Goal: Information Seeking & Learning: Learn about a topic

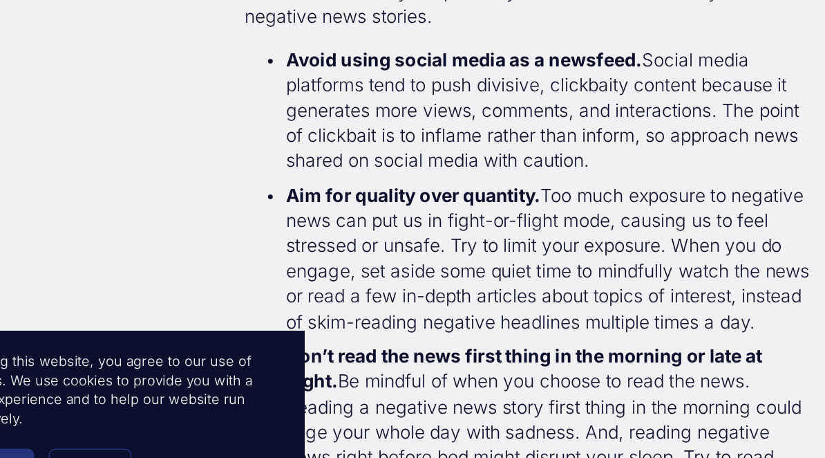
scroll to position [1963, 0]
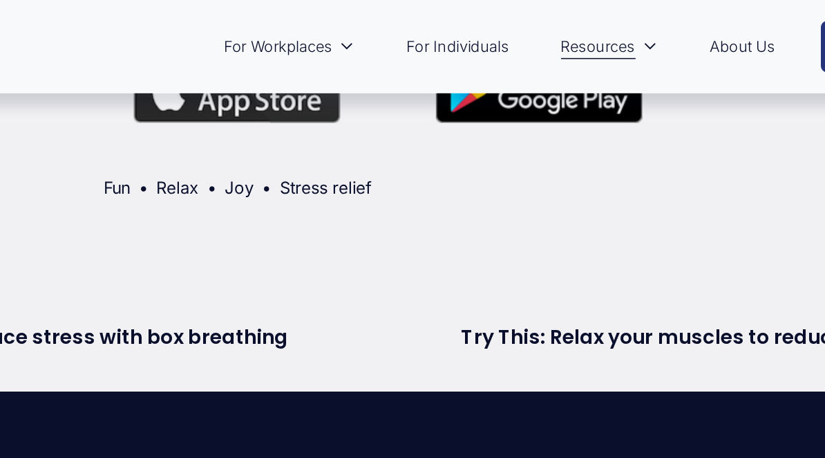
scroll to position [2501, 0]
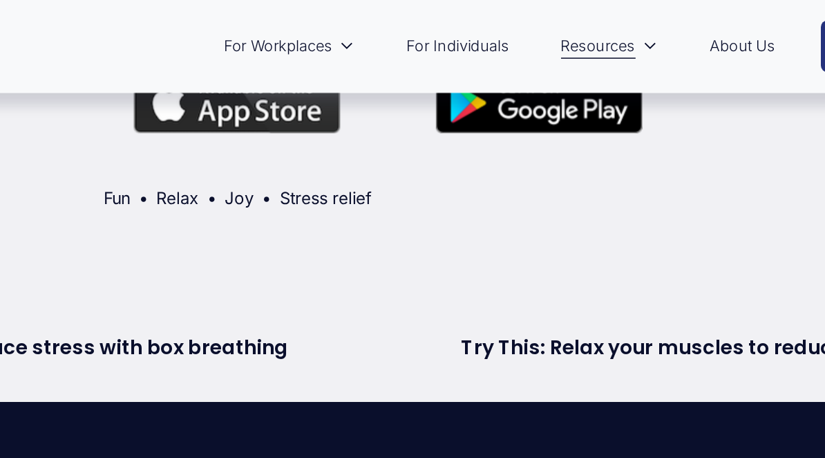
click at [462, 226] on h2 "Try This: Relax your muscles to reduce stress" at bounding box center [612, 232] width 301 height 13
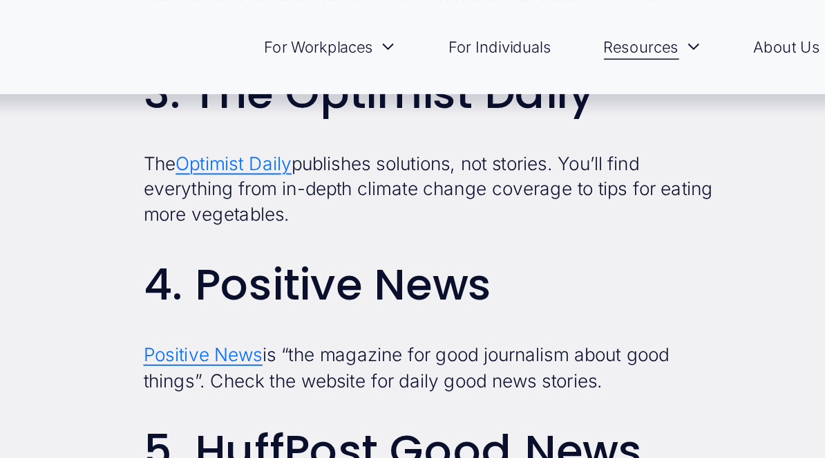
scroll to position [1388, 0]
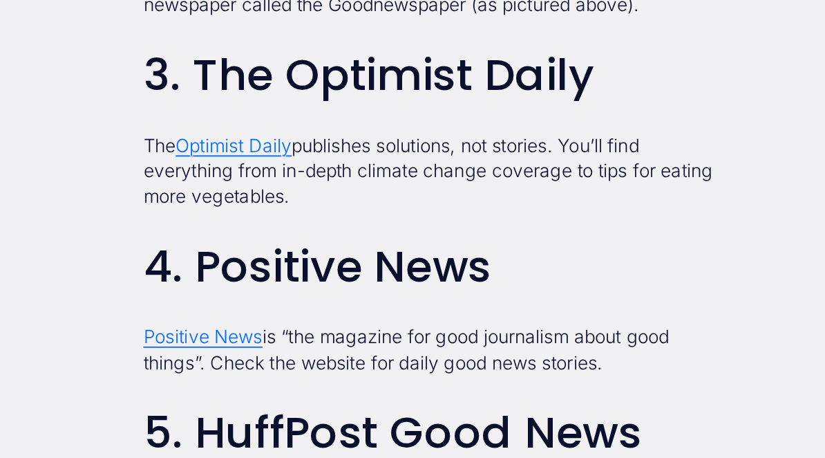
click at [223, 234] on span "Positive News" at bounding box center [262, 241] width 79 height 15
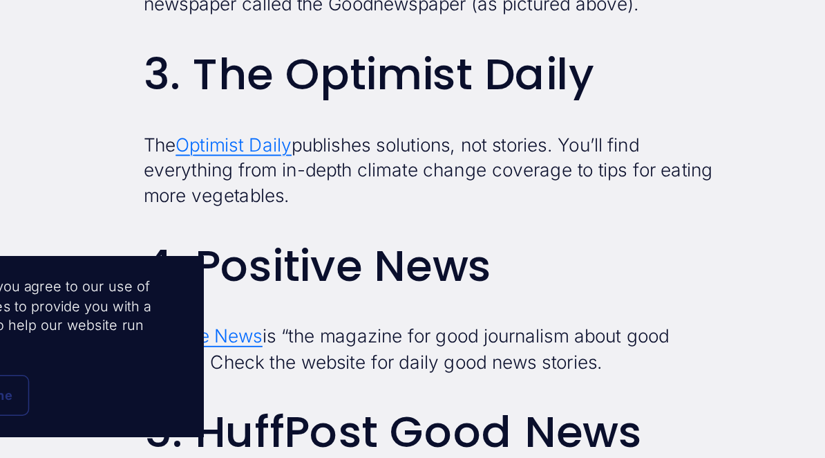
click at [244, 243] on span "Optimist Daily" at bounding box center [282, 250] width 77 height 15
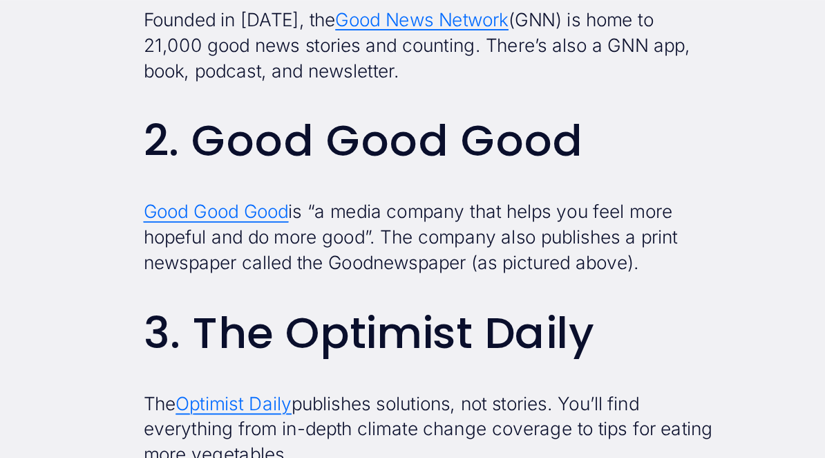
scroll to position [1234, 0]
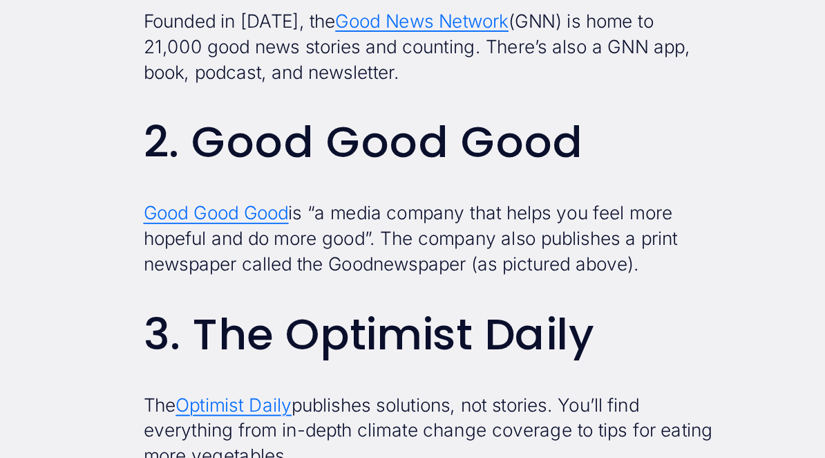
click at [223, 139] on span "Good Good Good" at bounding box center [271, 141] width 96 height 15
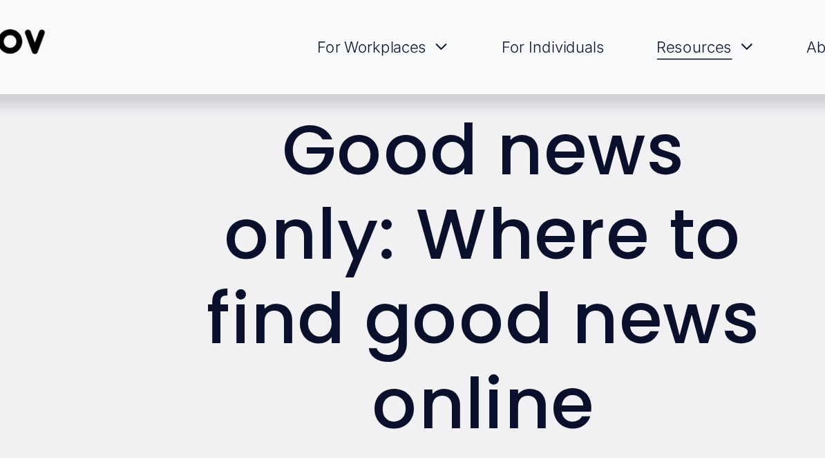
scroll to position [37, 0]
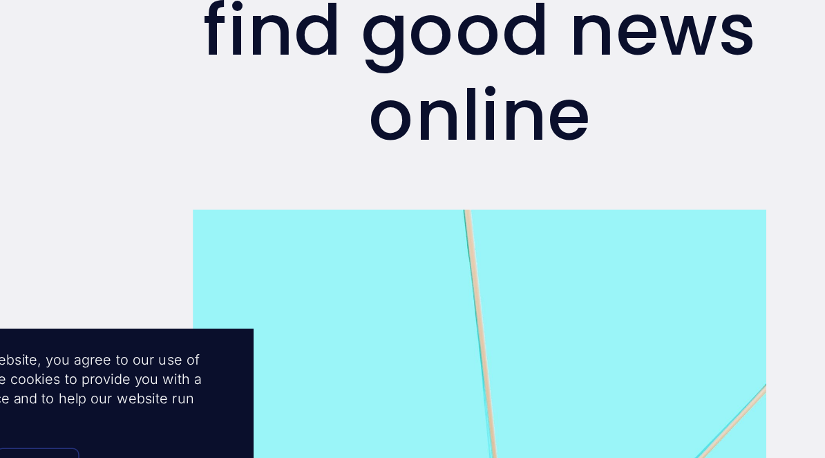
scroll to position [144, 0]
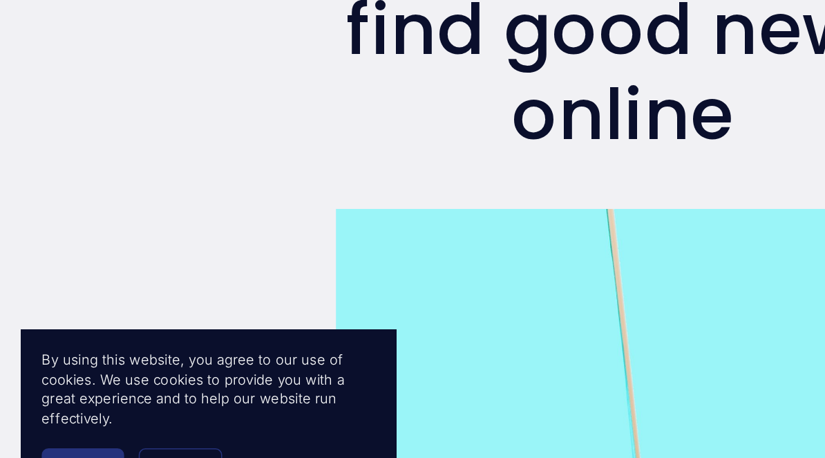
click at [62, 411] on span "Accept" at bounding box center [55, 416] width 34 height 10
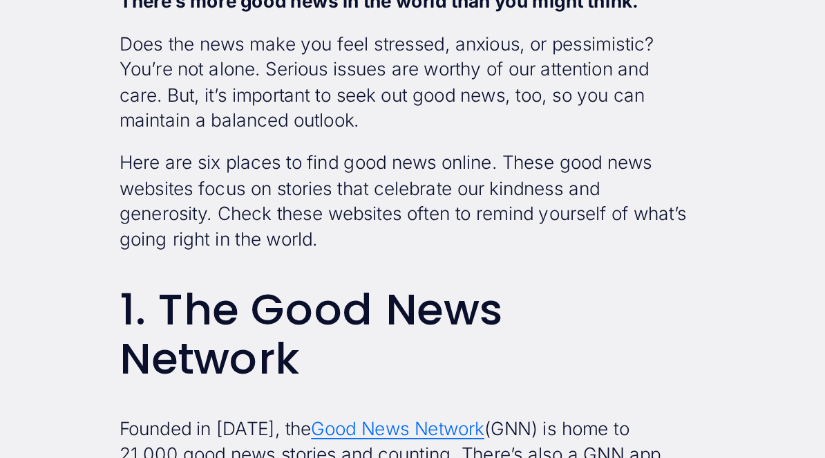
scroll to position [865, 0]
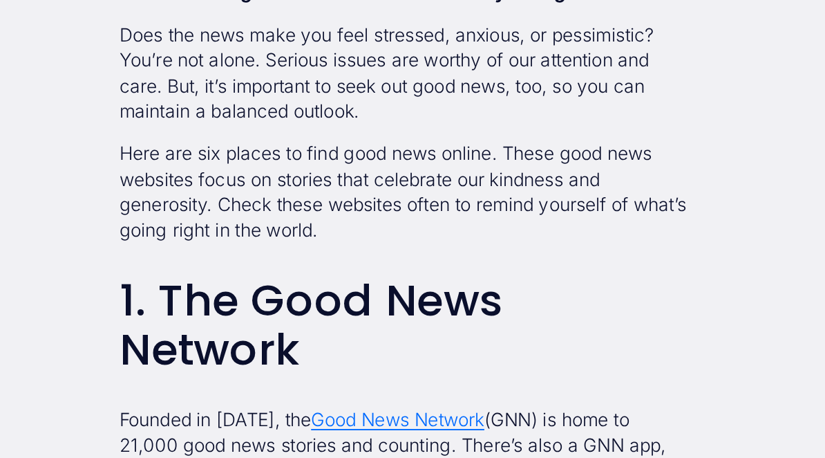
click at [350, 376] on span "Good News Network" at bounding box center [407, 383] width 115 height 15
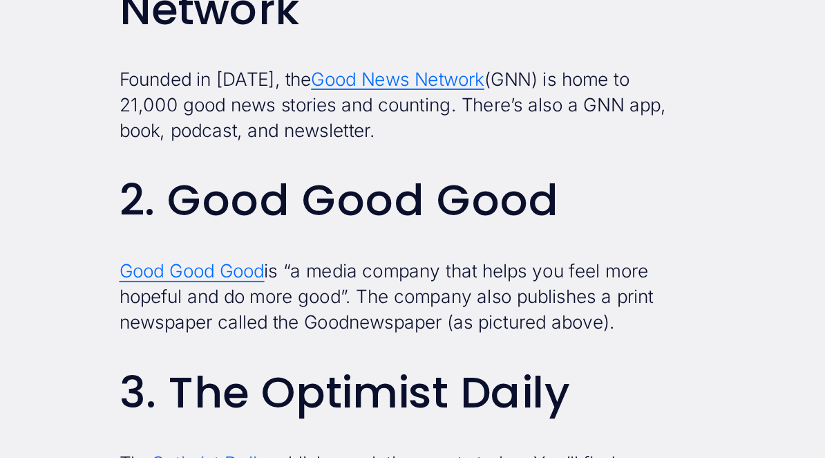
scroll to position [1095, 0]
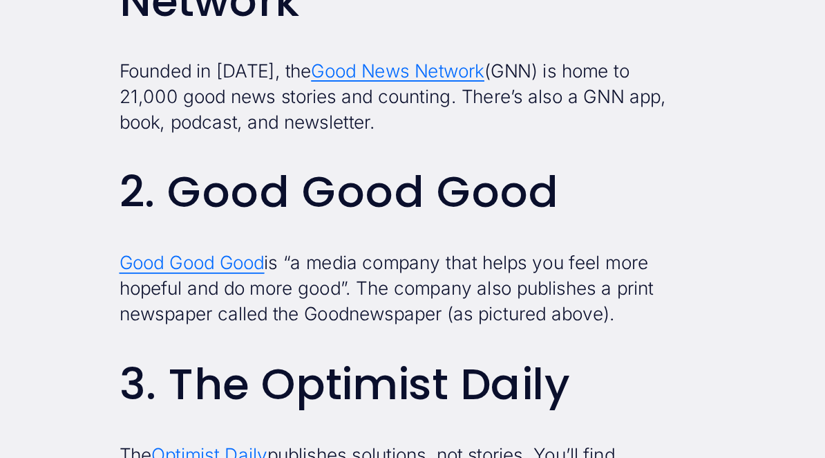
click at [223, 273] on span "Good Good Good" at bounding box center [271, 280] width 96 height 15
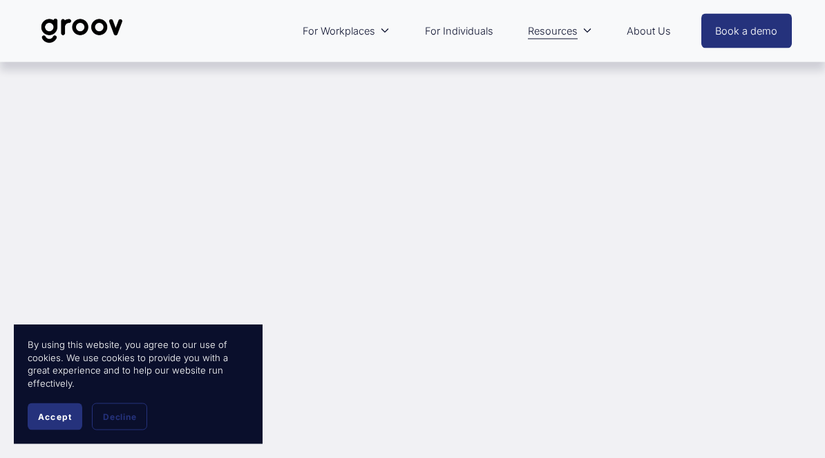
scroll to position [438, 0]
